Goal: Check status: Check status

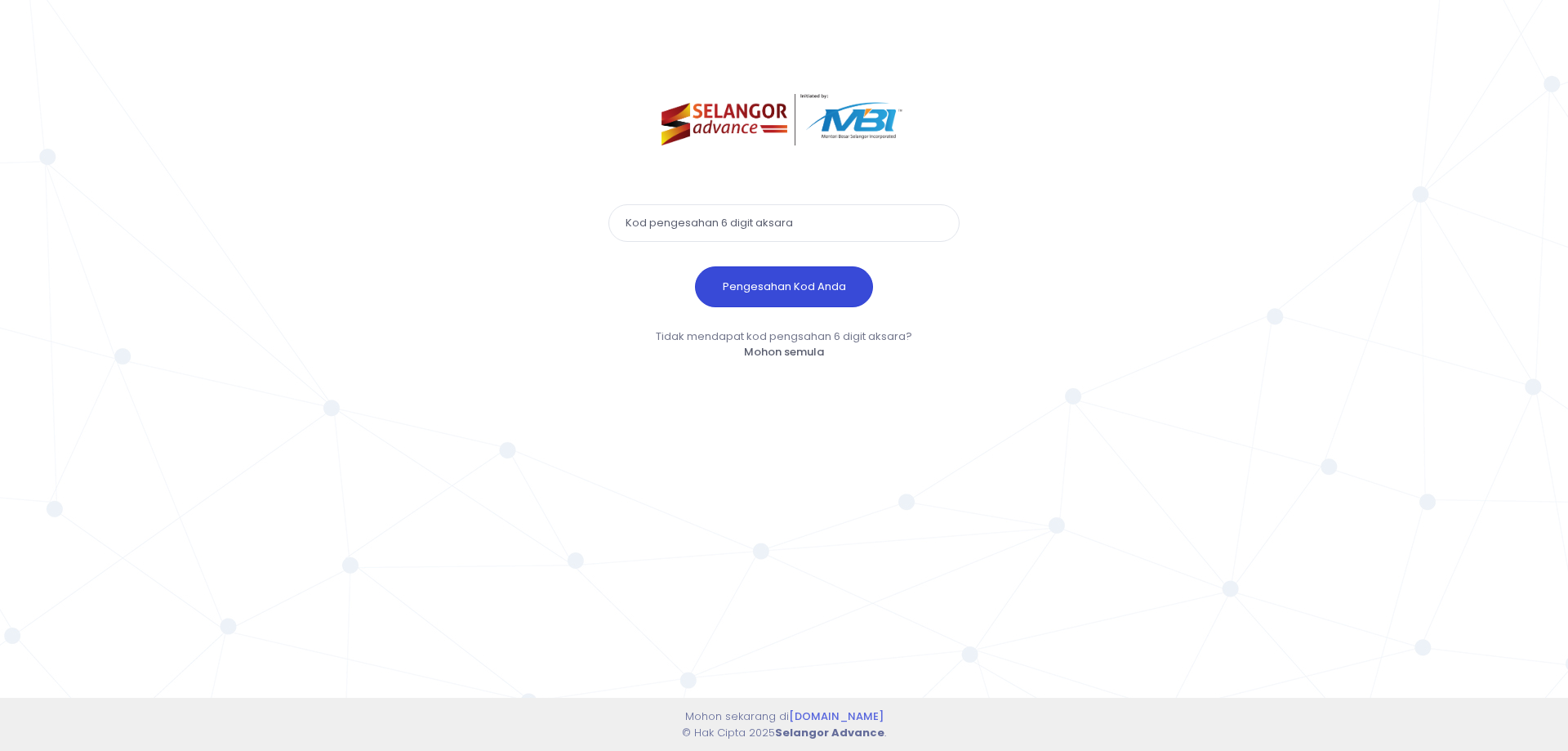
click at [796, 278] on button "Pengesahan Kod Anda" at bounding box center [784, 287] width 178 height 41
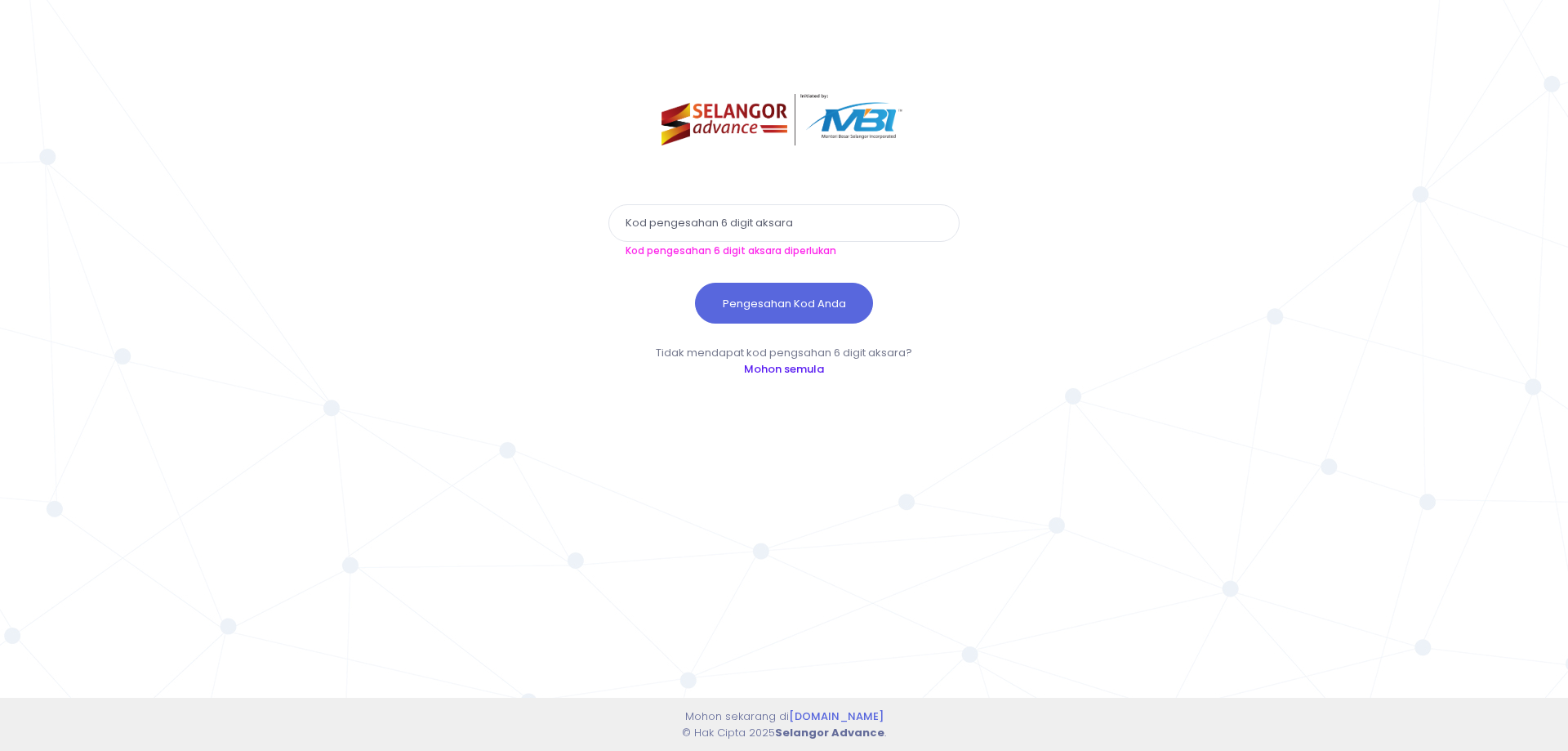
click at [811, 371] on link "Mohon semula" at bounding box center [784, 369] width 80 height 16
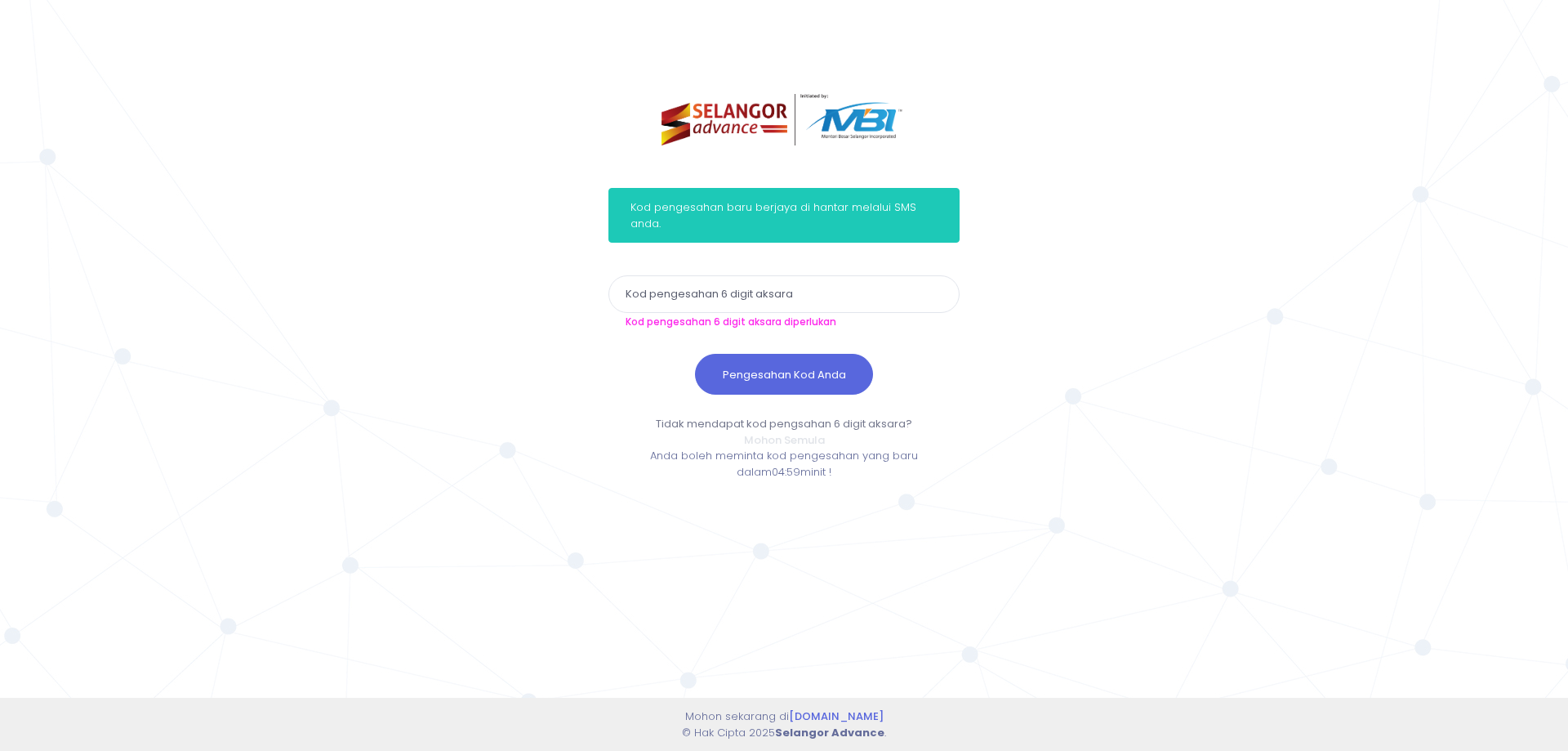
click at [845, 297] on input "text" at bounding box center [784, 294] width 352 height 38
click at [1118, 387] on div "Kod pengesahan baru berjaya di hantar melalui SMS anda. Kod pengesahan 6 digit …" at bounding box center [784, 375] width 1568 height 751
paste input "532995"
type input "532995"
click at [800, 368] on button "Pengesahan Kod Anda" at bounding box center [784, 374] width 178 height 41
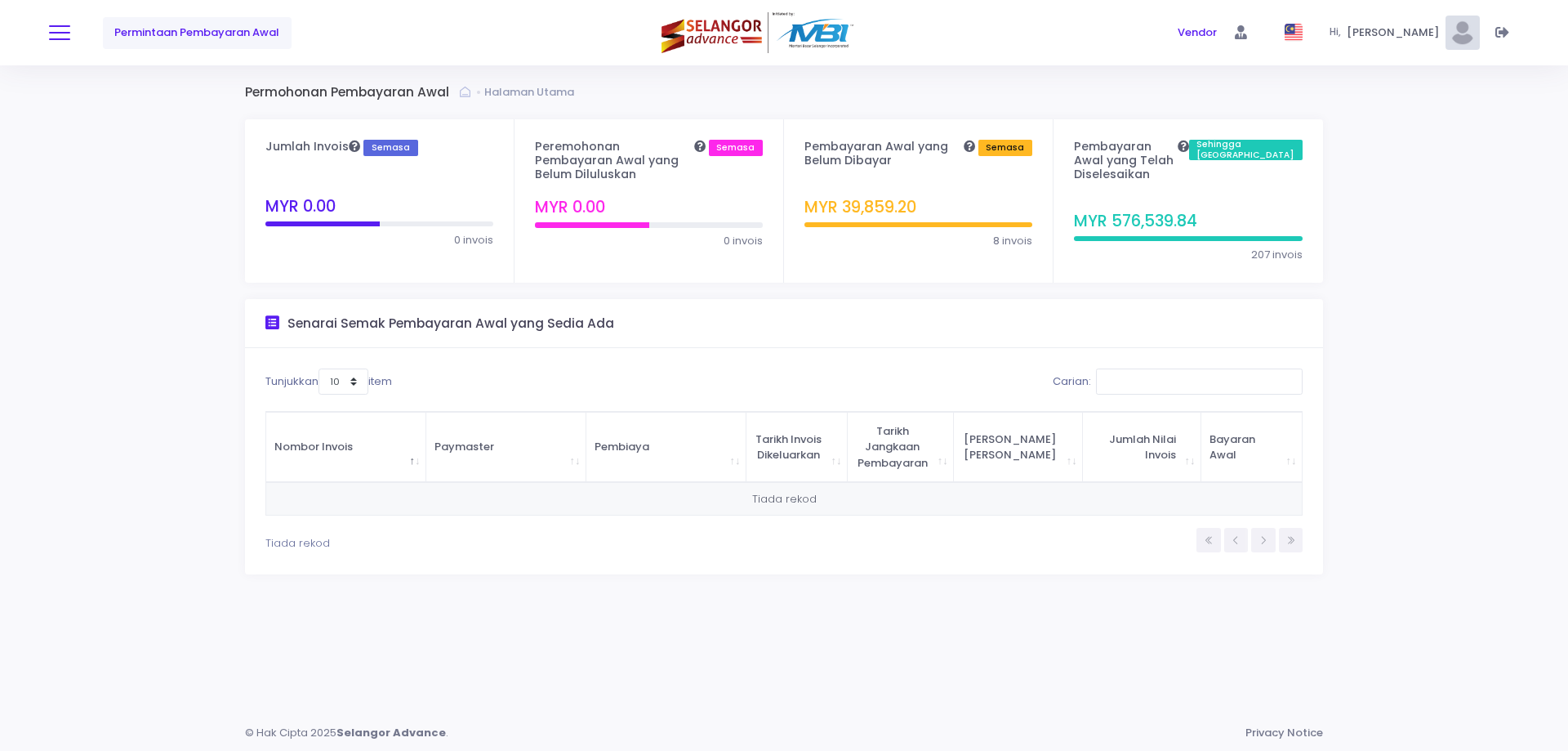
click at [58, 33] on span at bounding box center [60, 33] width 21 height 2
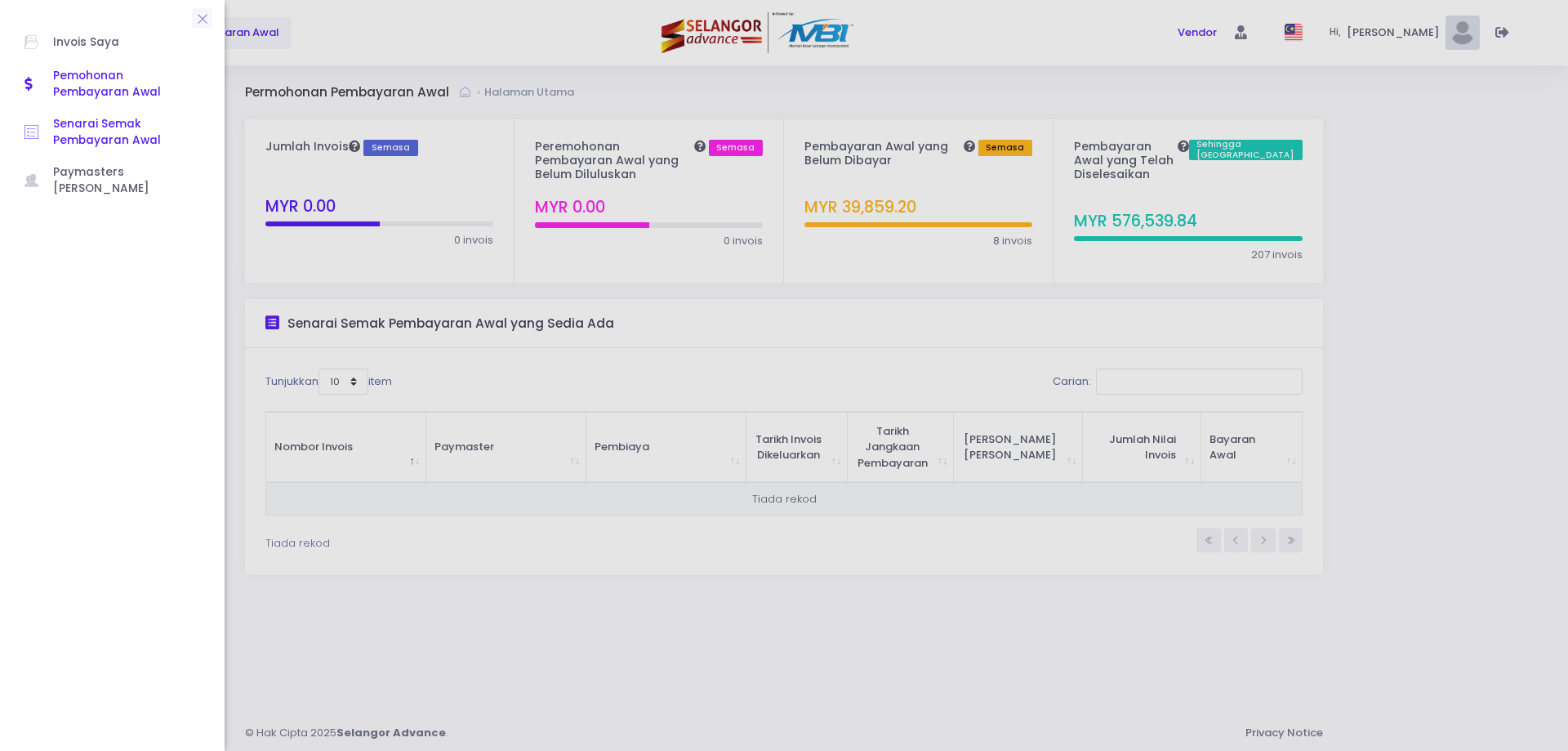
click at [80, 133] on span "Senarai Semak Pembayaran Awal" at bounding box center [127, 133] width 147 height 34
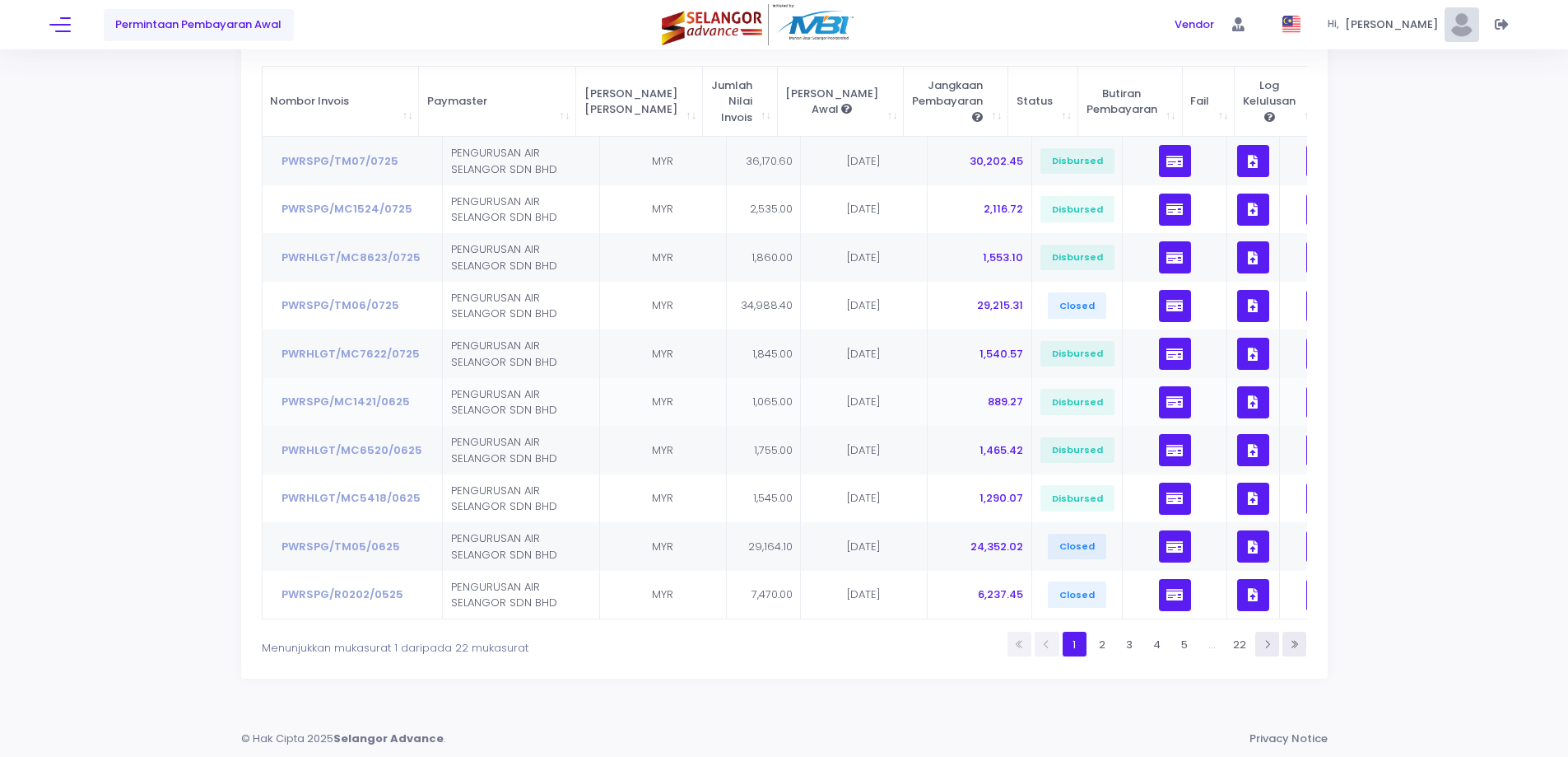
scroll to position [232, 0]
click at [1097, 643] on link "2" at bounding box center [1101, 644] width 23 height 23
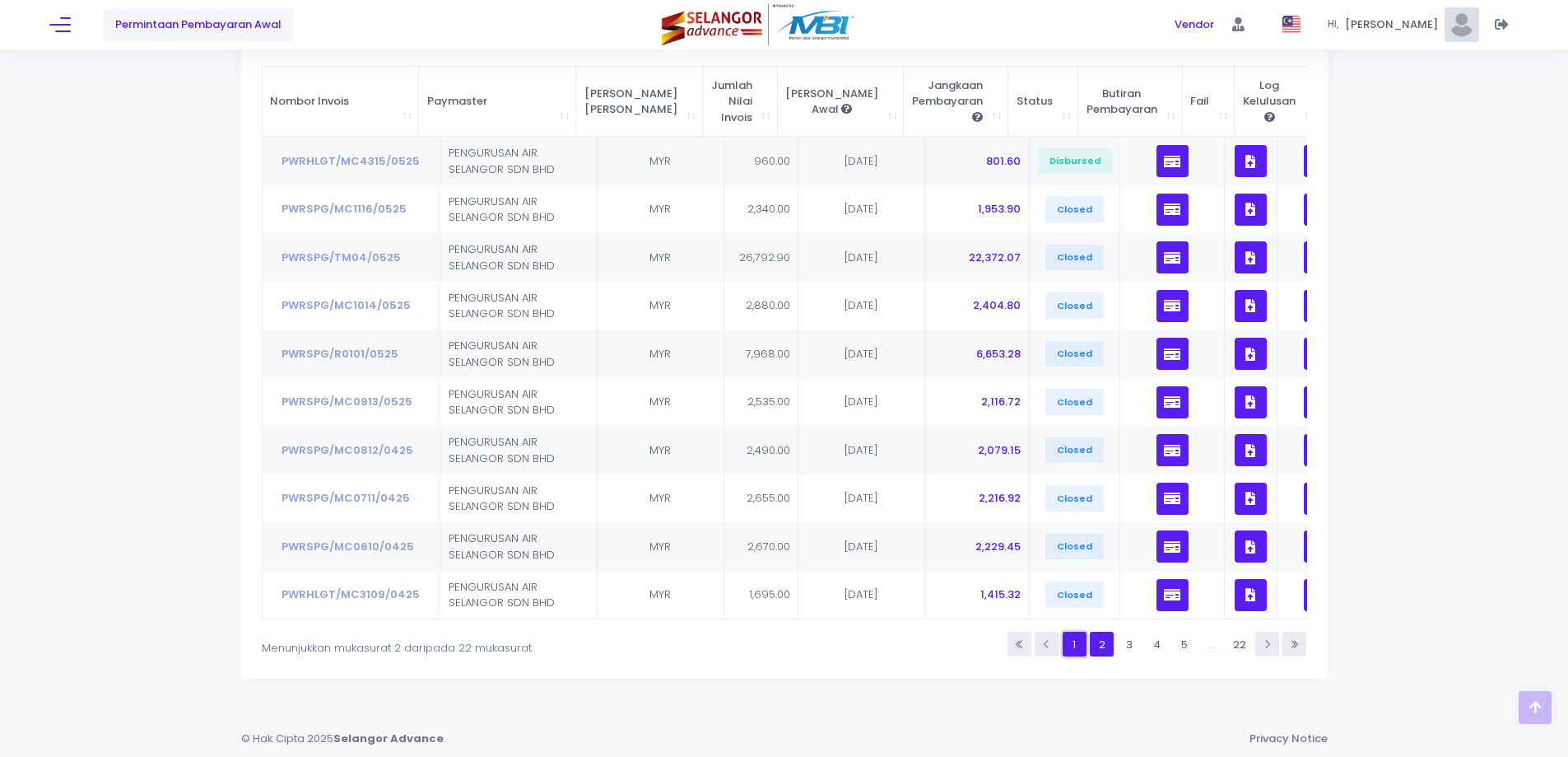
click at [1076, 644] on link "1" at bounding box center [1075, 644] width 23 height 23
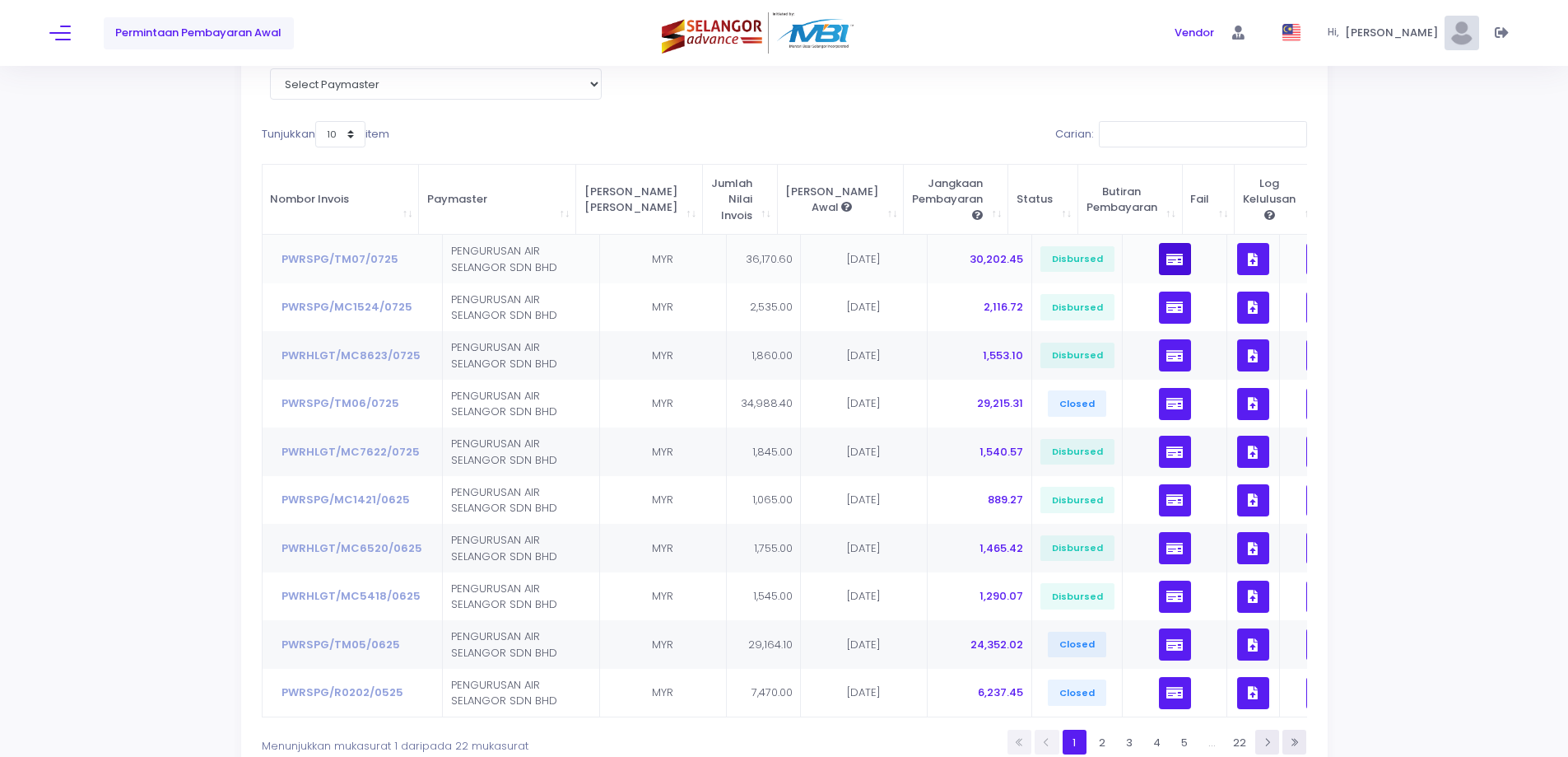
scroll to position [0, 0]
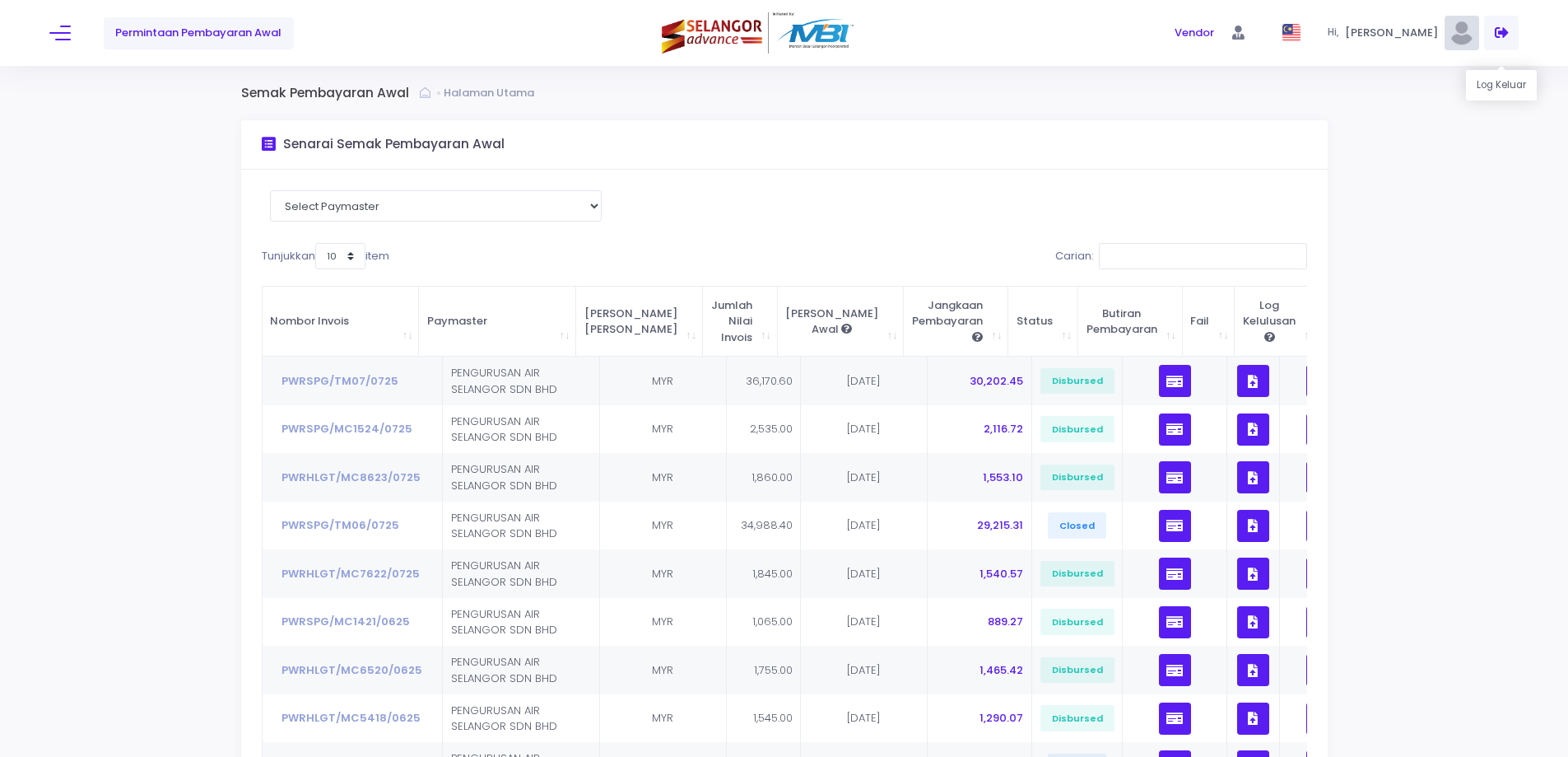
click at [1493, 35] on span at bounding box center [1501, 32] width 34 height 34
